Goal: Information Seeking & Learning: Learn about a topic

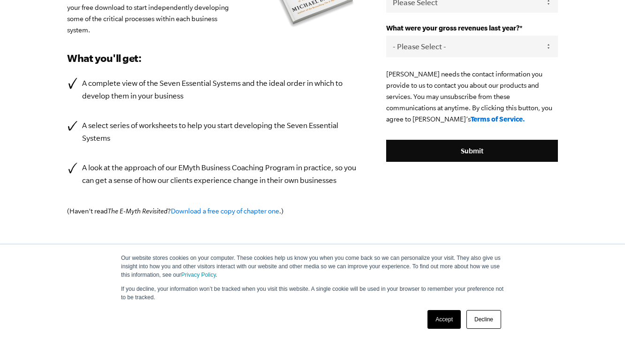
scroll to position [218, 0]
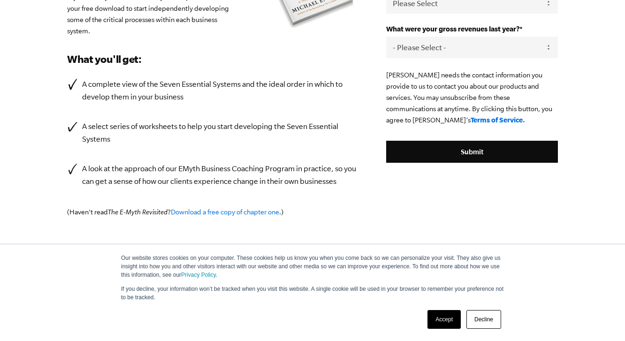
click at [446, 318] on link "Accept" at bounding box center [443, 319] width 33 height 19
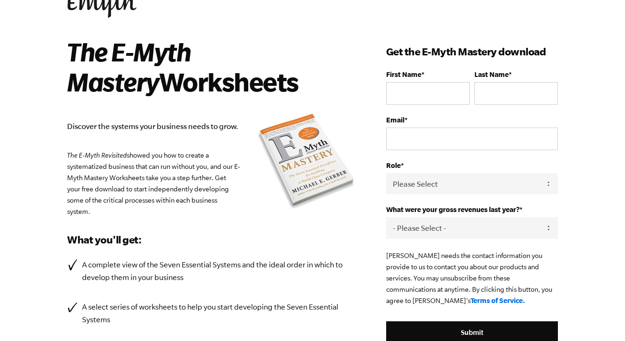
scroll to position [0, 0]
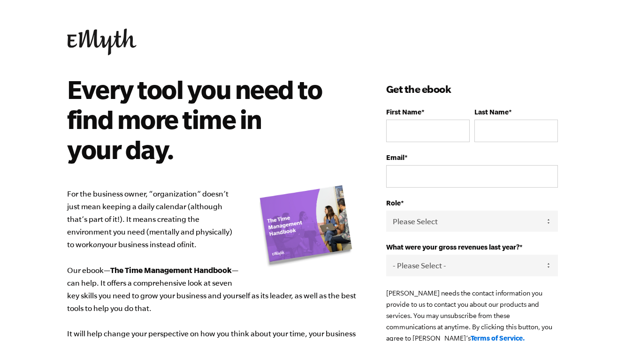
click at [108, 40] on img at bounding box center [101, 42] width 69 height 27
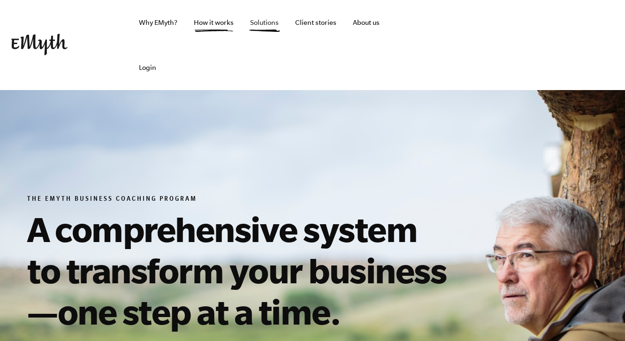
click at [250, 25] on link "Solutions" at bounding box center [264, 22] width 44 height 45
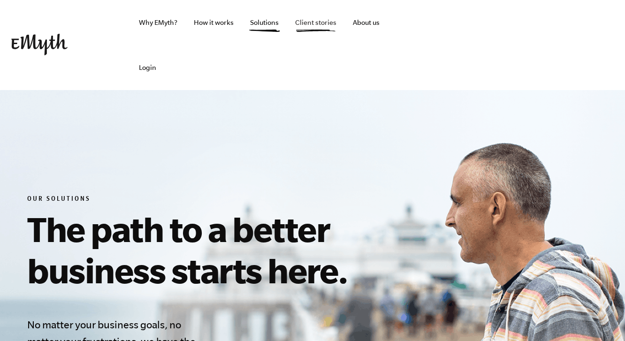
click at [315, 23] on link "Client stories" at bounding box center [315, 22] width 56 height 45
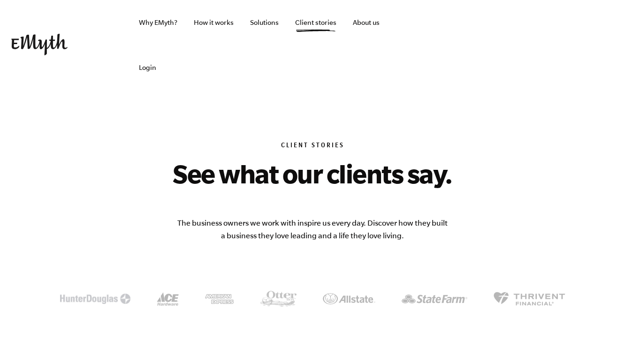
click at [361, 29] on link "About us" at bounding box center [366, 22] width 42 height 45
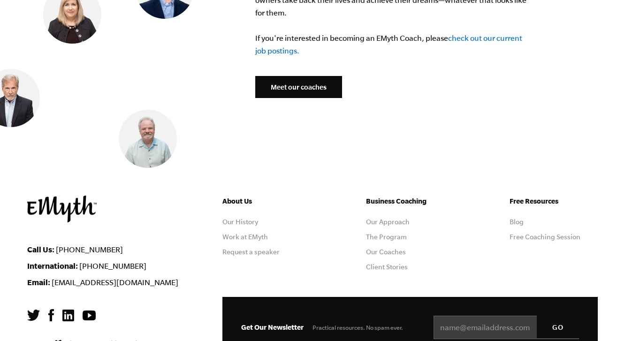
scroll to position [3852, 0]
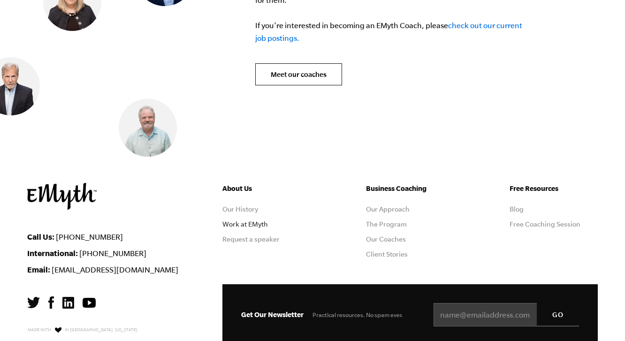
click at [250, 220] on link "Work at EMyth" at bounding box center [244, 224] width 45 height 8
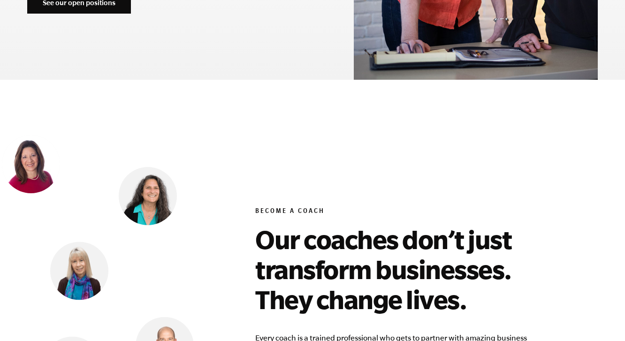
scroll to position [3403, 0]
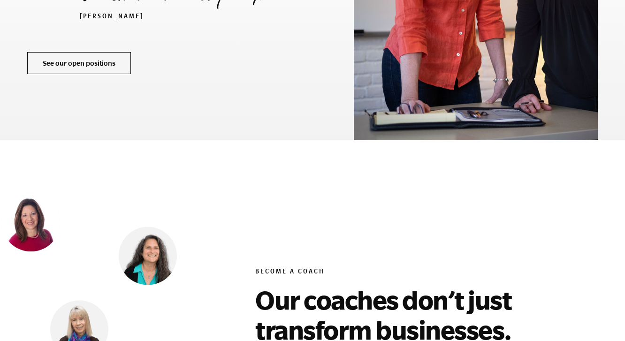
click at [76, 52] on link "See our open positions" at bounding box center [79, 63] width 104 height 23
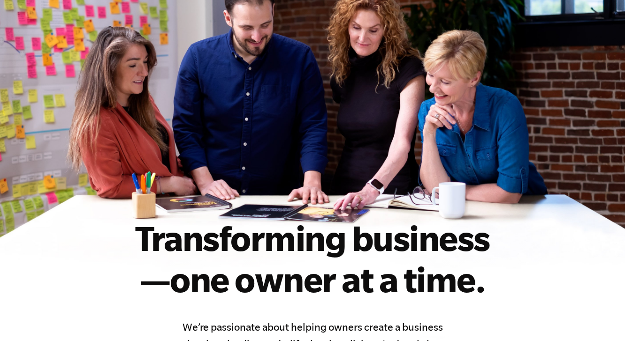
scroll to position [0, 0]
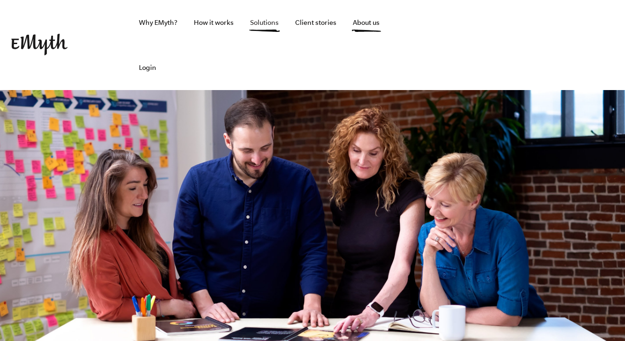
click at [264, 25] on link "Solutions" at bounding box center [264, 22] width 44 height 45
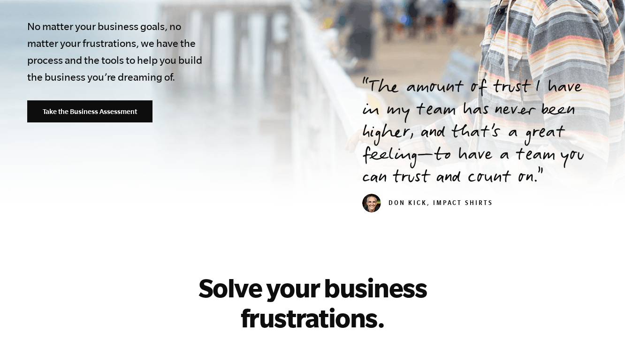
scroll to position [300, 0]
